Goal: Task Accomplishment & Management: Use online tool/utility

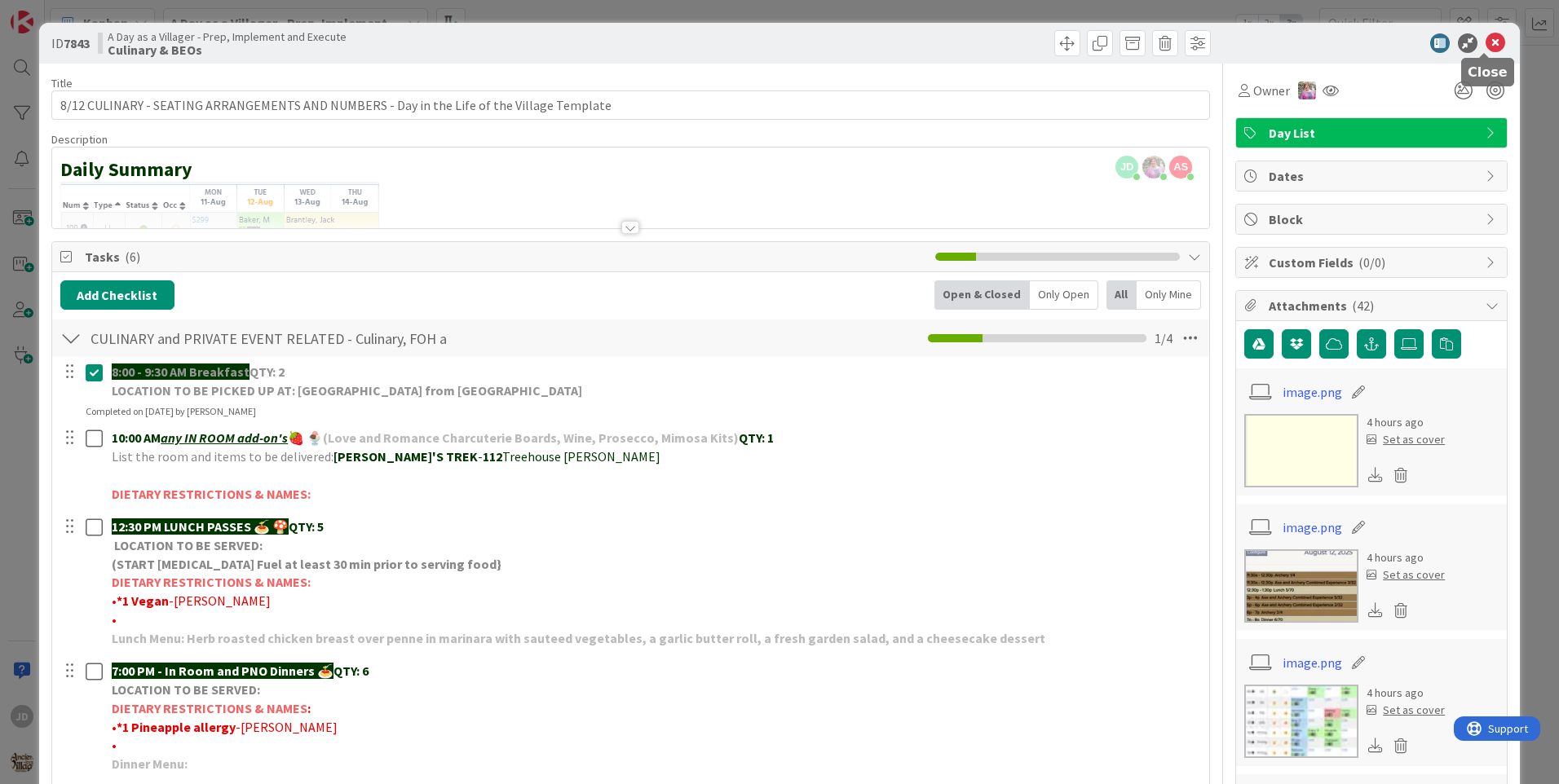
drag, startPoint x: 1476, startPoint y: 35, endPoint x: 1489, endPoint y: 44, distance: 15.8
click at [1485, 41] on icon at bounding box center [1495, 44] width 20 height 20
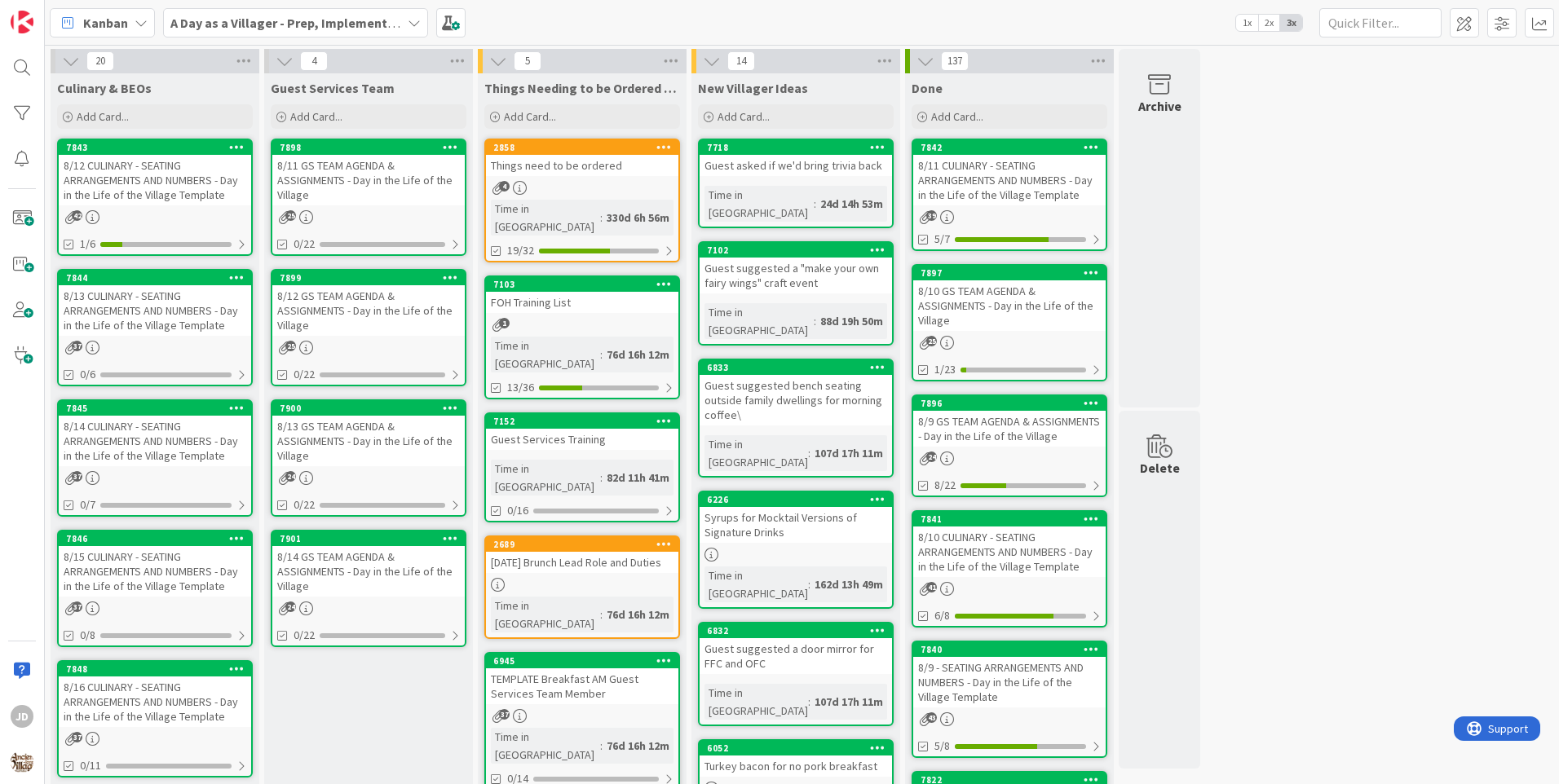
click at [562, 22] on div "Kanban A Day as a Villager - Prep, Implement and Execute 1x 2x 3x" at bounding box center [801, 22] width 1514 height 45
click at [1367, 213] on div "20 Culinary & BEOs Add Card... 7843 8/12 CULINARY - SEATING ARRANGEMENTS AND NU…" at bounding box center [802, 769] width 1508 height 1442
click at [150, 173] on div "8/12 CULINARY - SEATING ARRANGEMENTS AND NUMBERS - Day in the Life of the Villa…" at bounding box center [155, 181] width 193 height 51
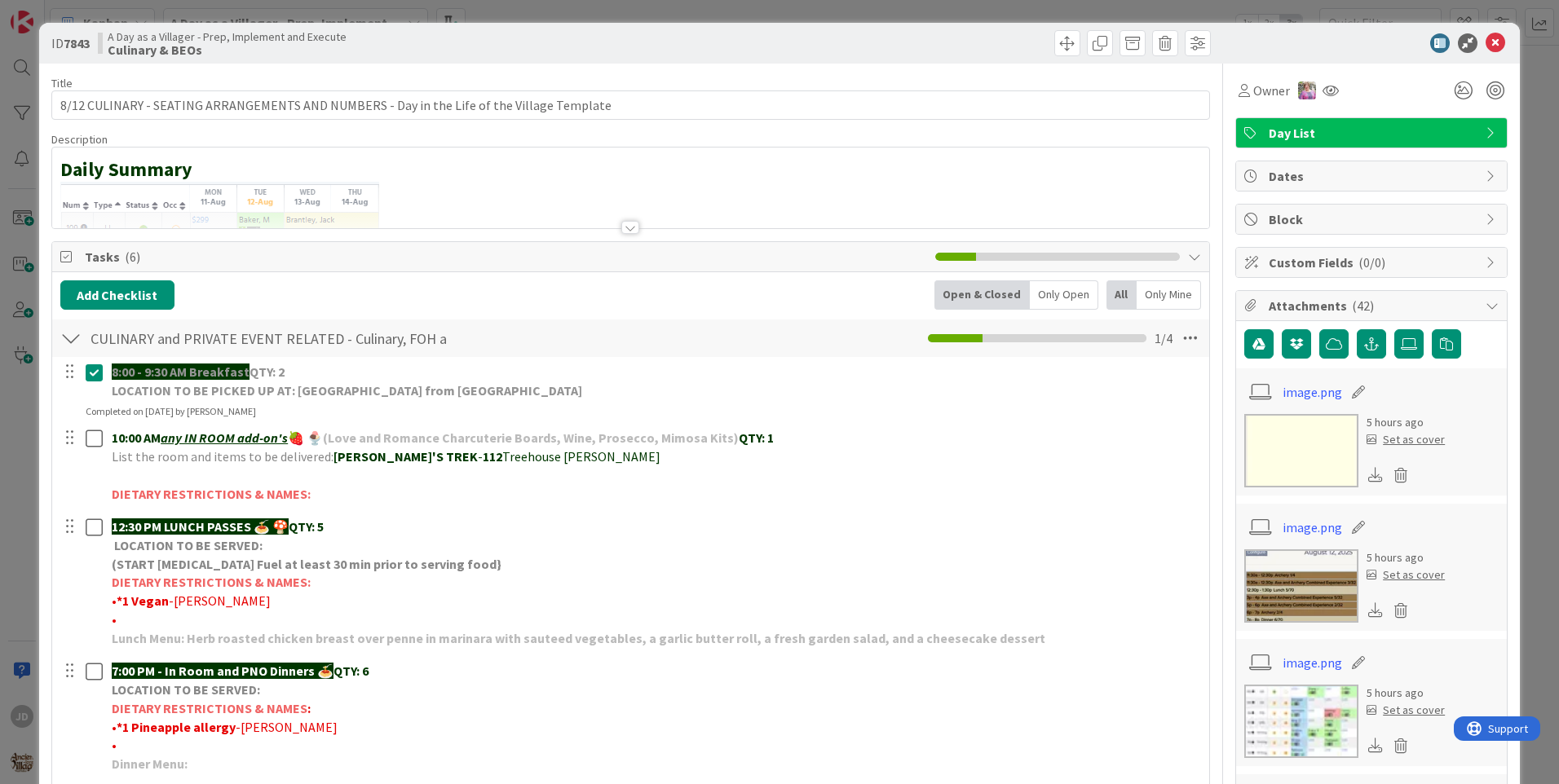
click at [629, 232] on div at bounding box center [631, 227] width 18 height 13
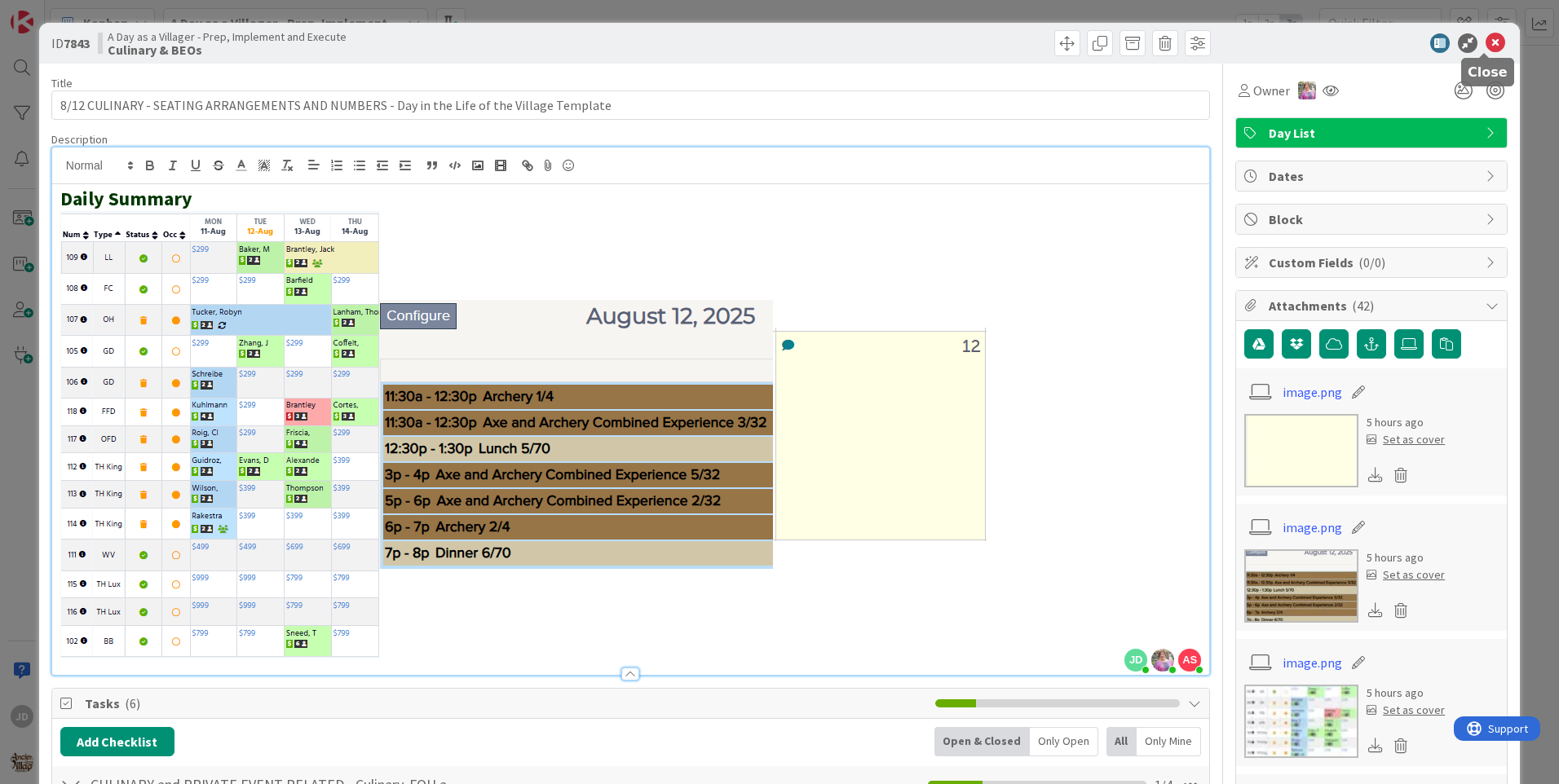
click at [1485, 44] on icon at bounding box center [1495, 44] width 20 height 20
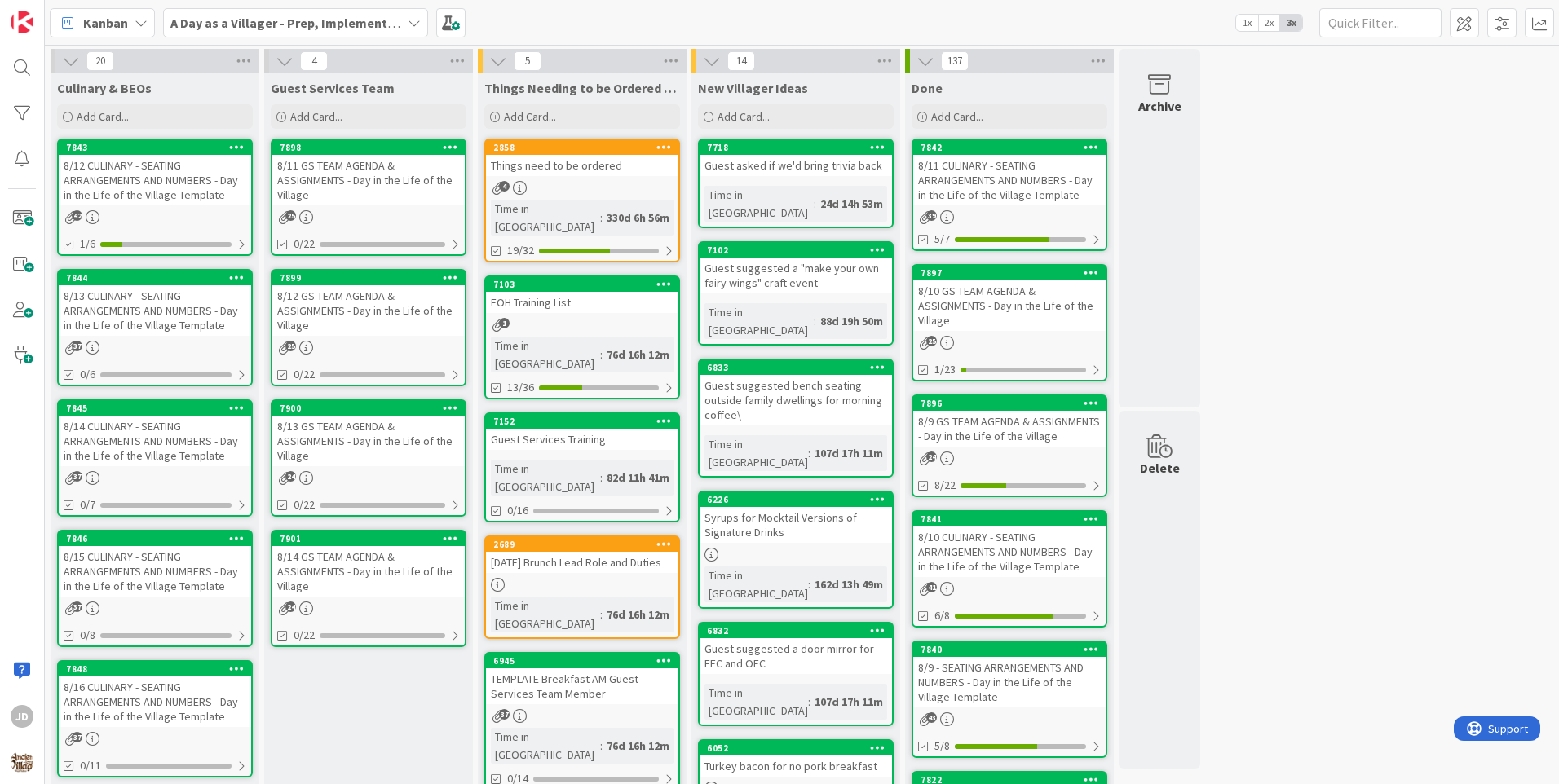
click at [584, 167] on div "Things need to be ordered" at bounding box center [582, 165] width 193 height 21
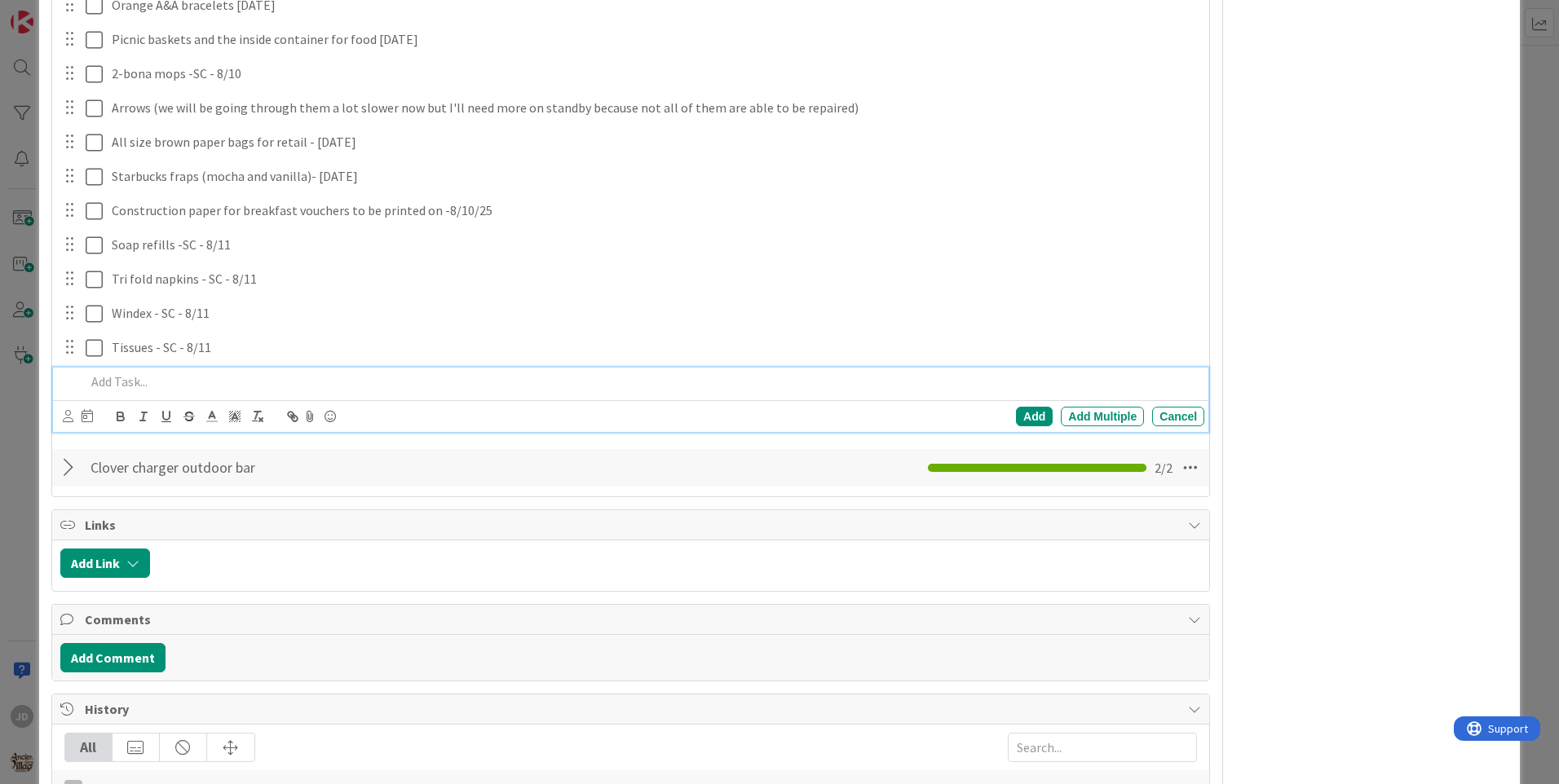
click at [131, 381] on p at bounding box center [641, 382] width 1112 height 19
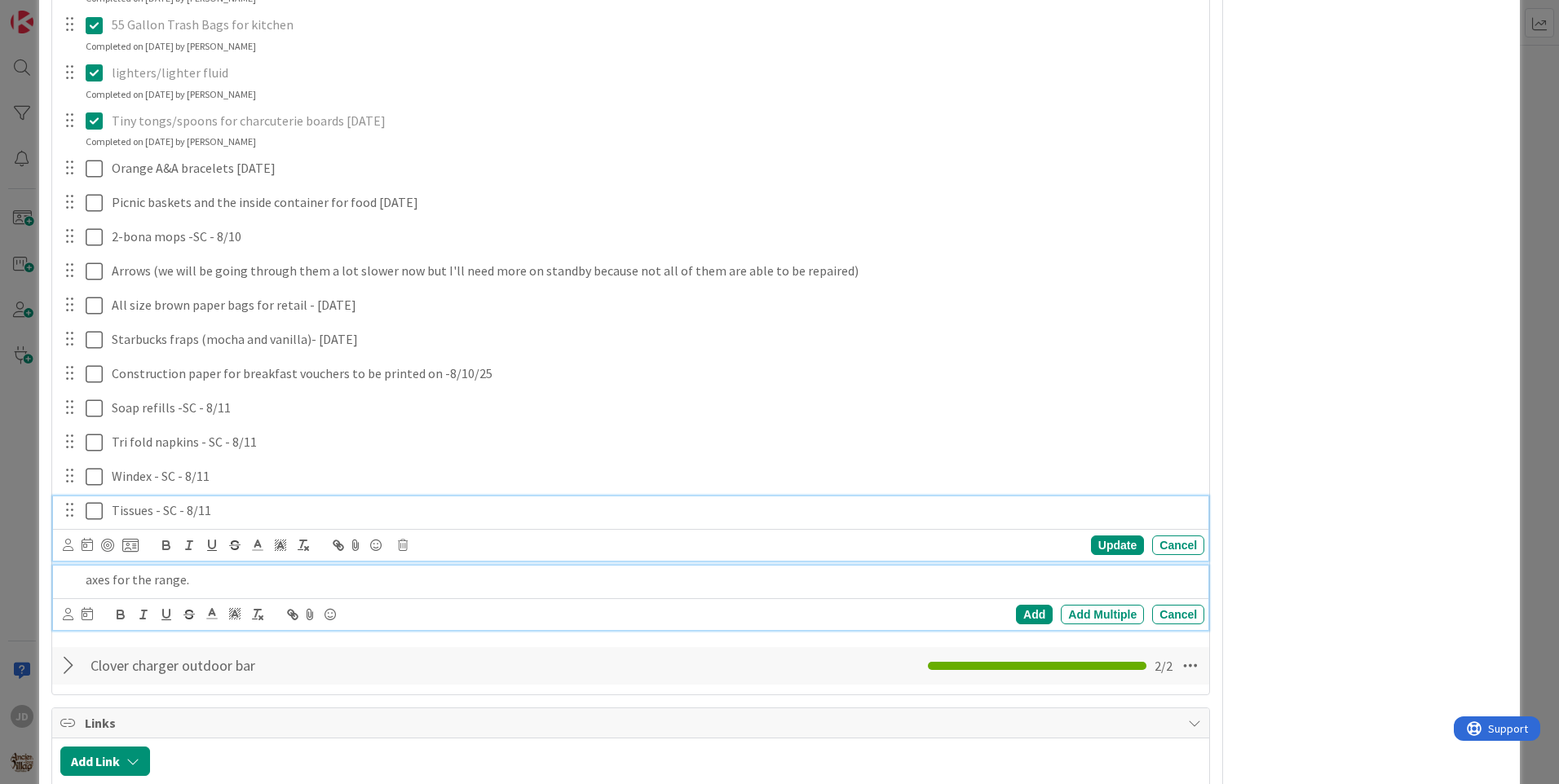
scroll to position [1121, 0]
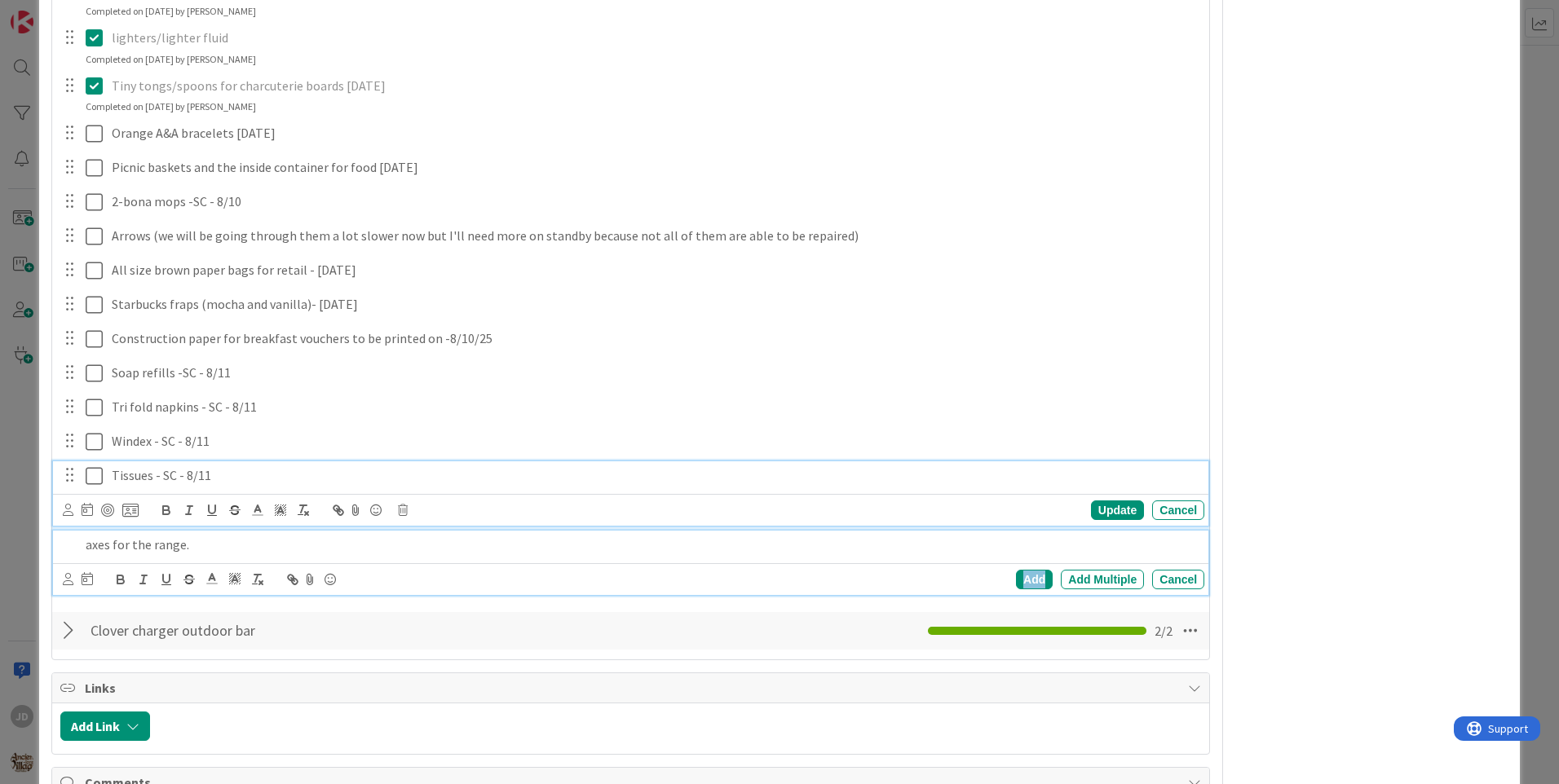
drag, startPoint x: 1008, startPoint y: 567, endPoint x: 1023, endPoint y: 582, distance: 21.2
click at [1023, 582] on div "Add" at bounding box center [1034, 580] width 36 height 20
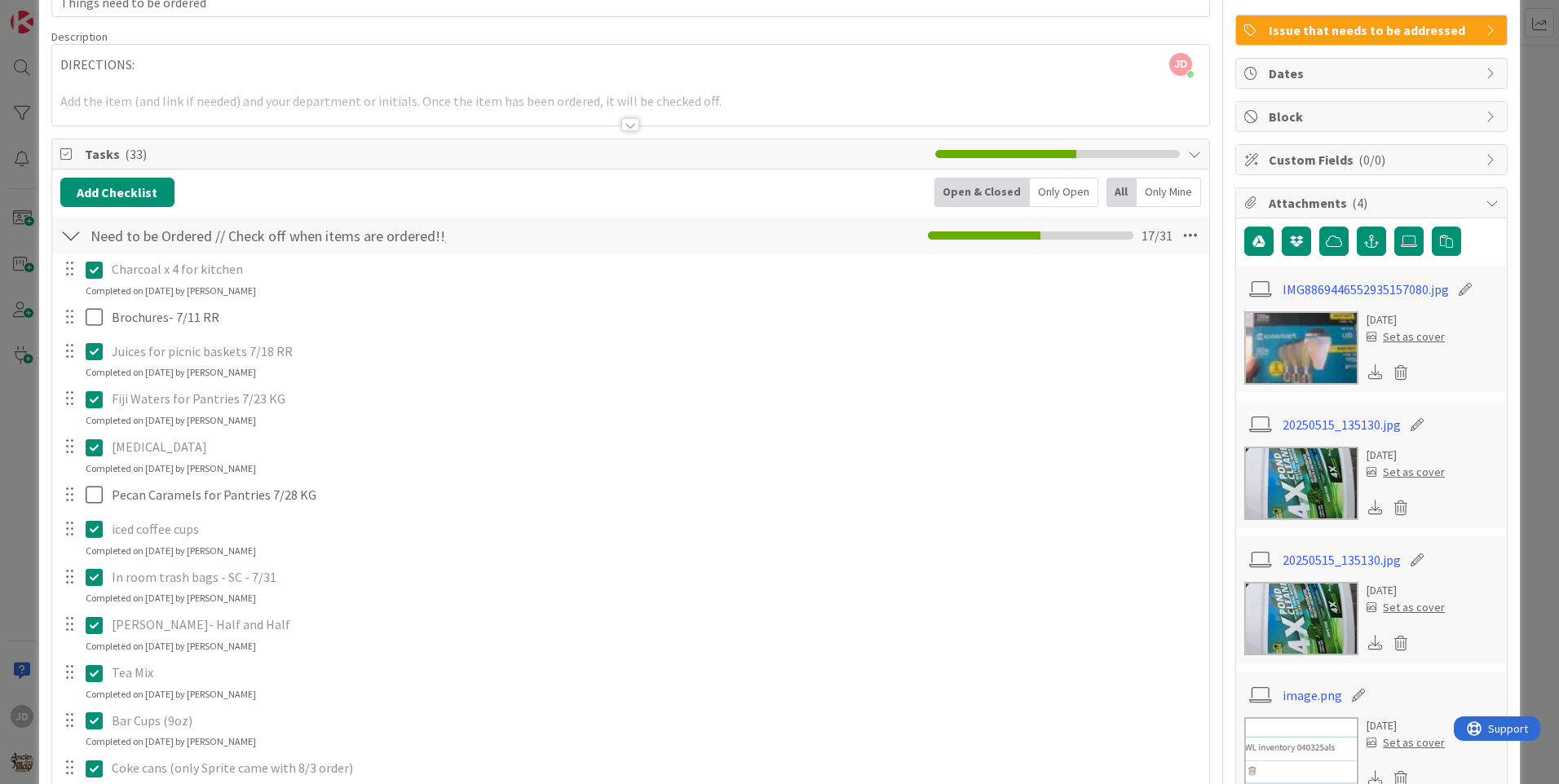
scroll to position [0, 0]
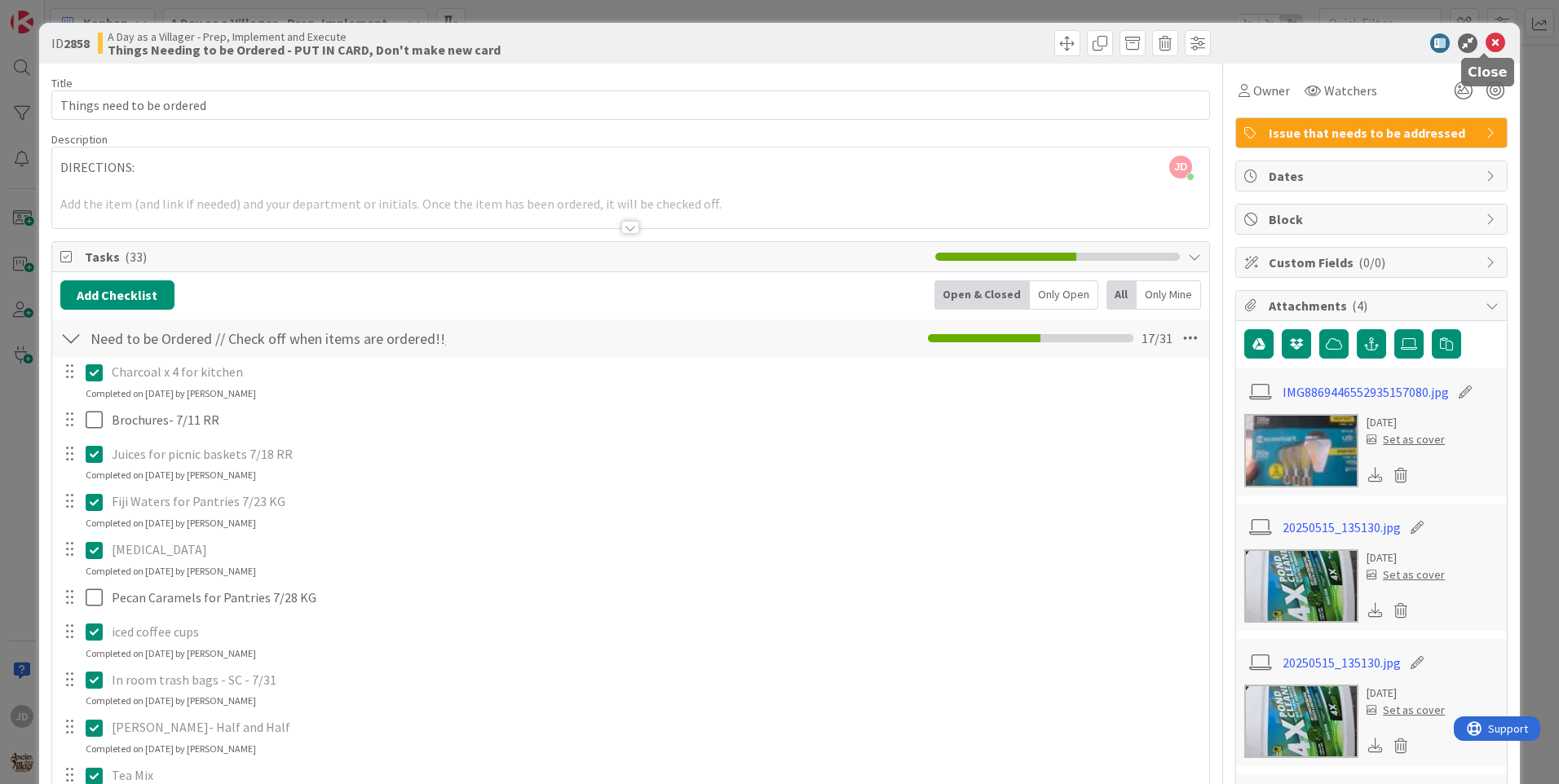
click at [1485, 38] on icon at bounding box center [1495, 44] width 20 height 20
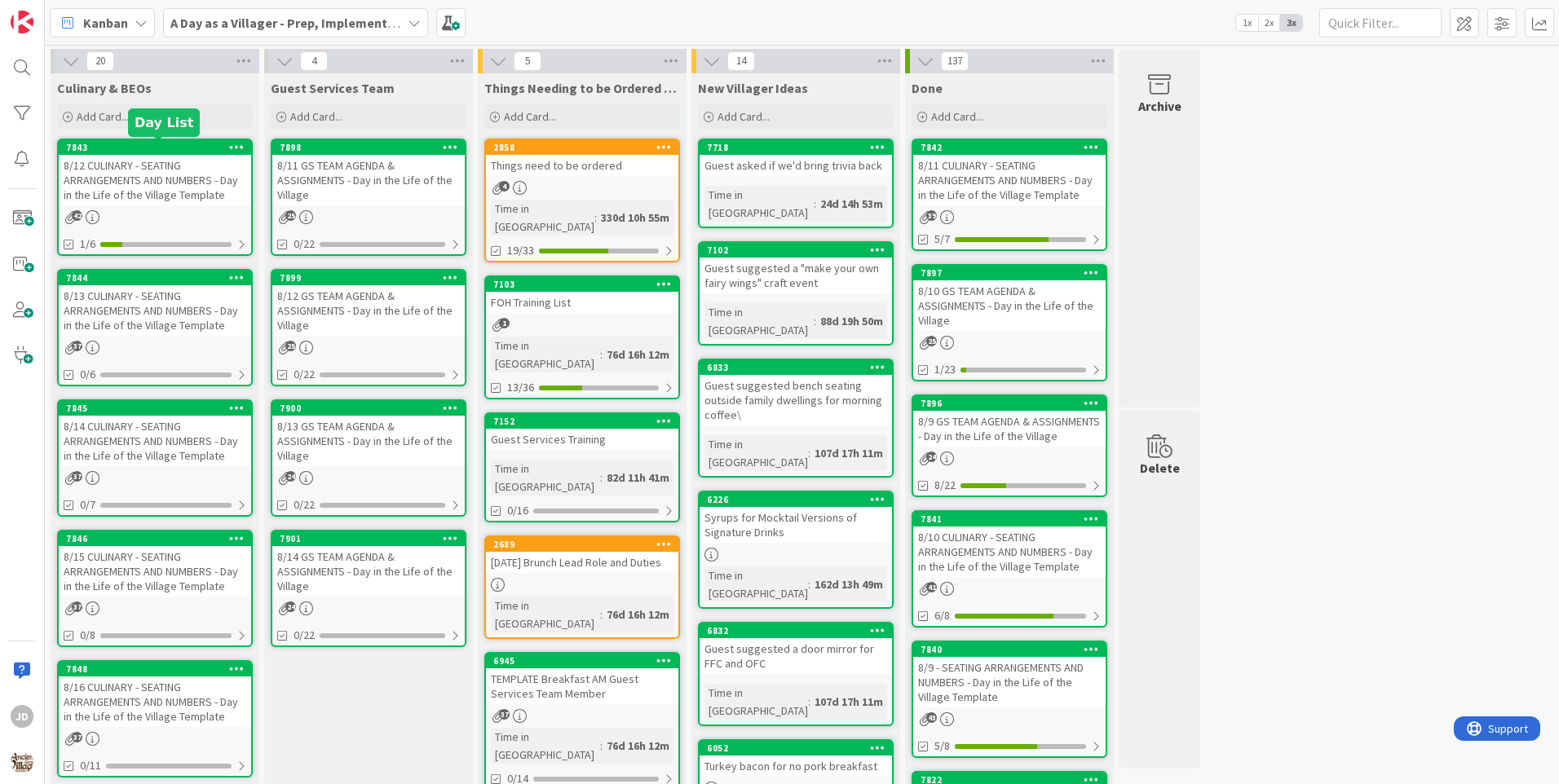
click at [107, 164] on div "8/12 CULINARY - SEATING ARRANGEMENTS AND NUMBERS - Day in the Life of the Villa…" at bounding box center [155, 181] width 193 height 51
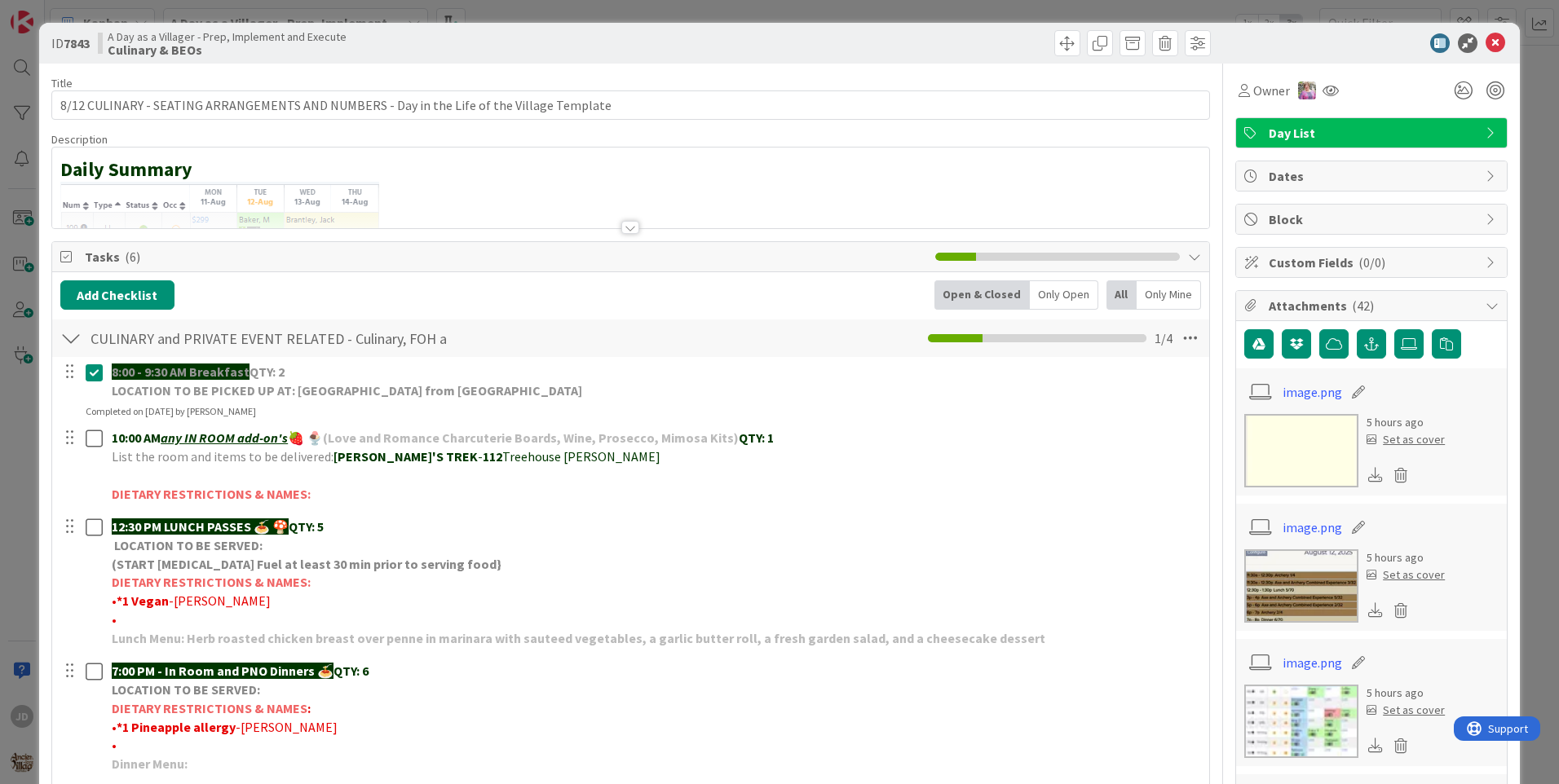
click at [628, 233] on div at bounding box center [631, 227] width 18 height 13
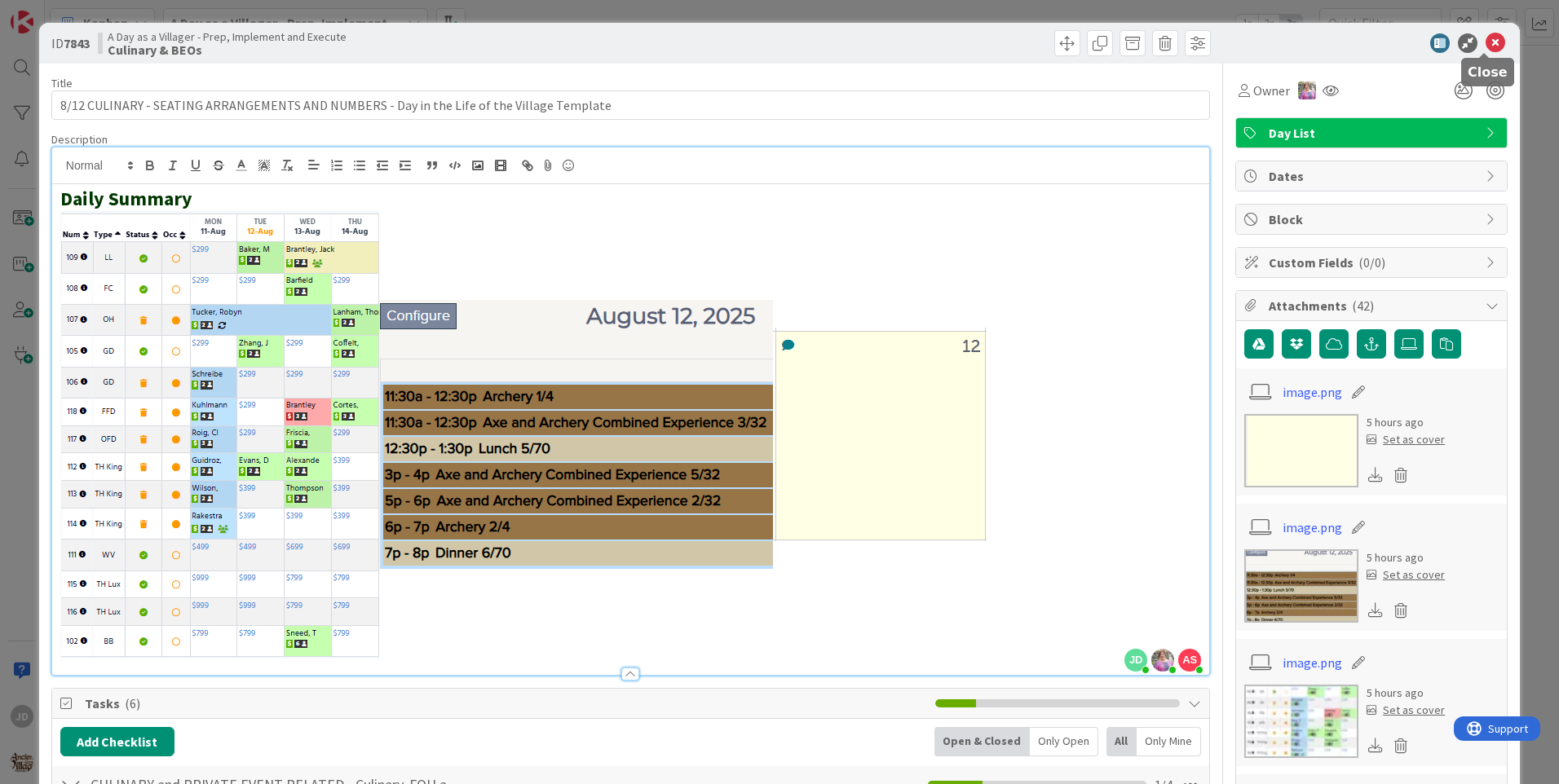
click at [1487, 51] on icon at bounding box center [1495, 44] width 20 height 20
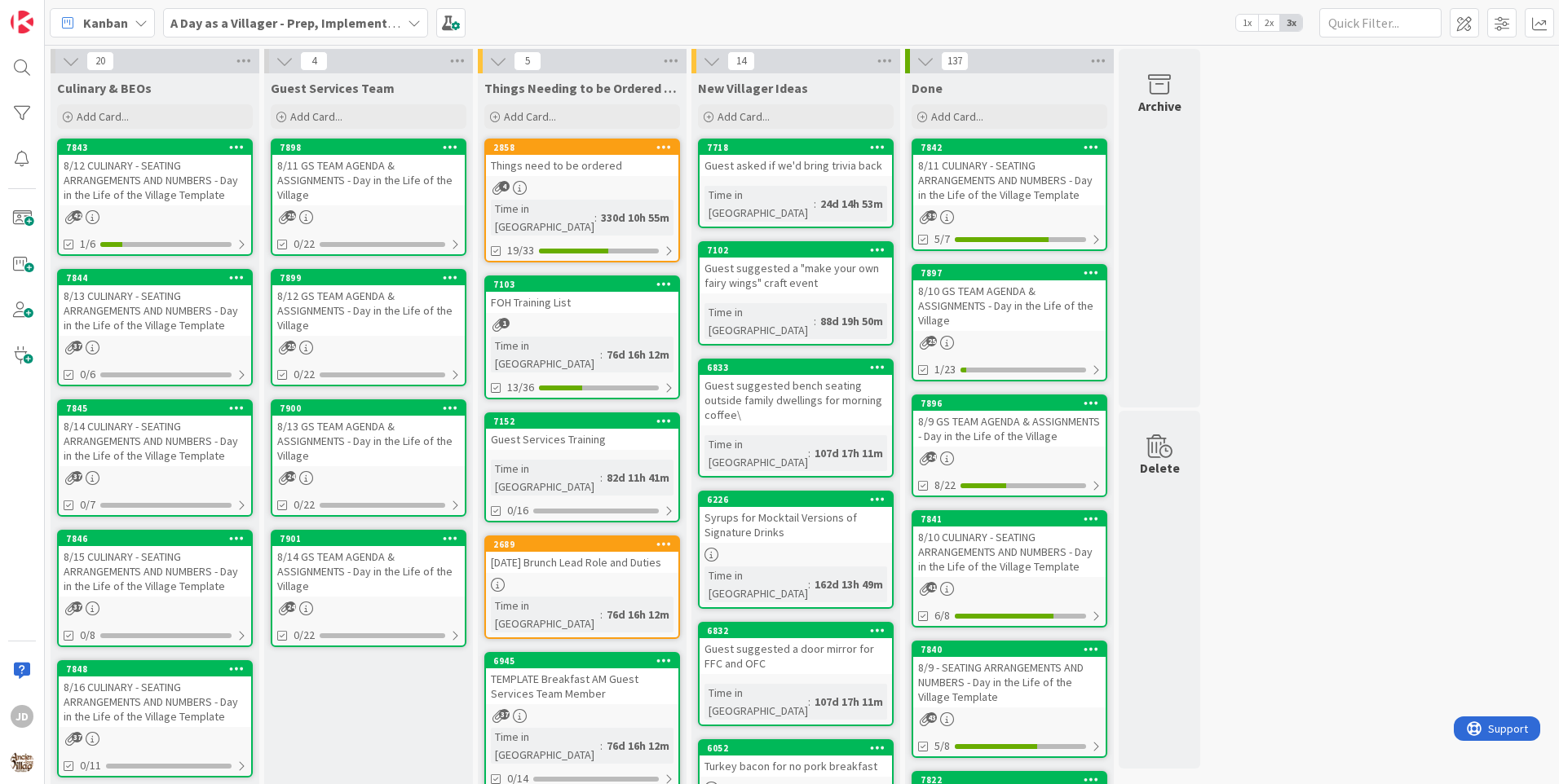
drag, startPoint x: 1389, startPoint y: 315, endPoint x: 1394, endPoint y: 288, distance: 27.5
click at [1389, 314] on div "20 Culinary & BEOs Add Card... 7843 8/12 CULINARY - SEATING ARRANGEMENTS AND NU…" at bounding box center [802, 769] width 1508 height 1442
click at [198, 183] on div "8/12 CULINARY - SEATING ARRANGEMENTS AND NUMBERS - Day in the Life of the Villa…" at bounding box center [155, 181] width 193 height 51
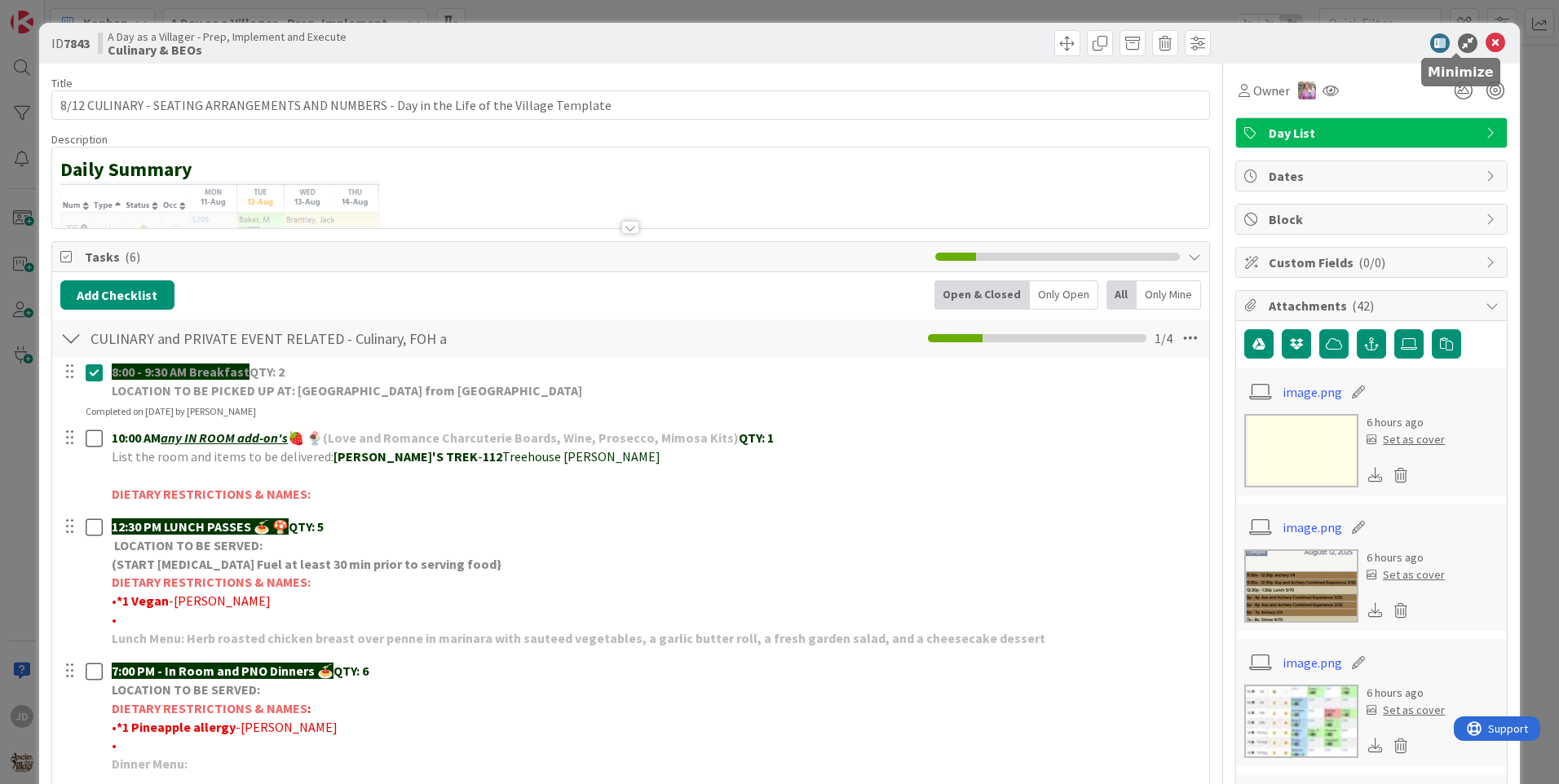
click at [1485, 43] on icon at bounding box center [1495, 44] width 20 height 20
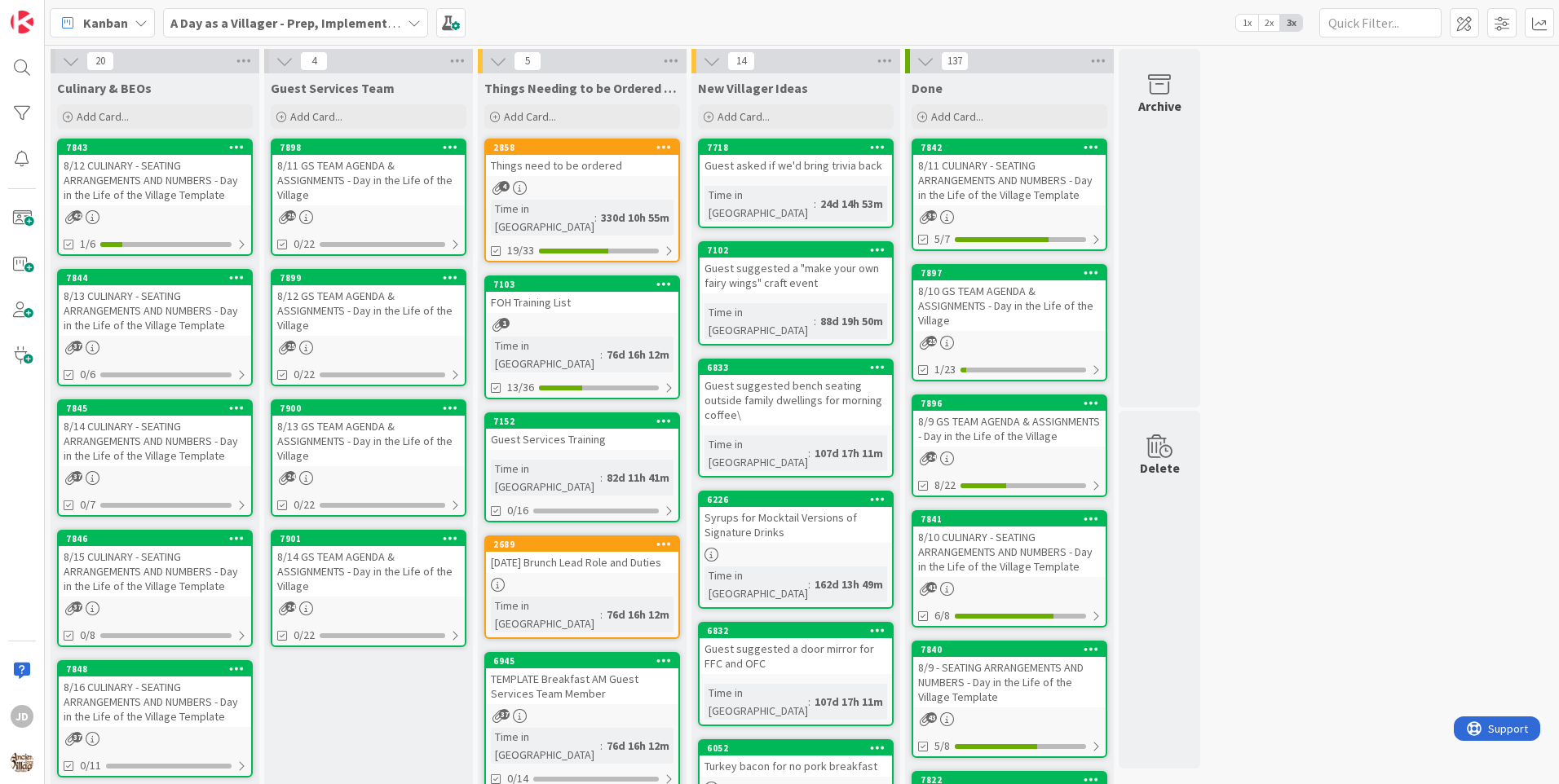
click at [1449, 186] on div "20 Culinary & BEOs Add Card... 7843 8/12 CULINARY - SEATING ARRANGEMENTS AND NU…" at bounding box center [802, 769] width 1508 height 1442
